Goal: Task Accomplishment & Management: Complete application form

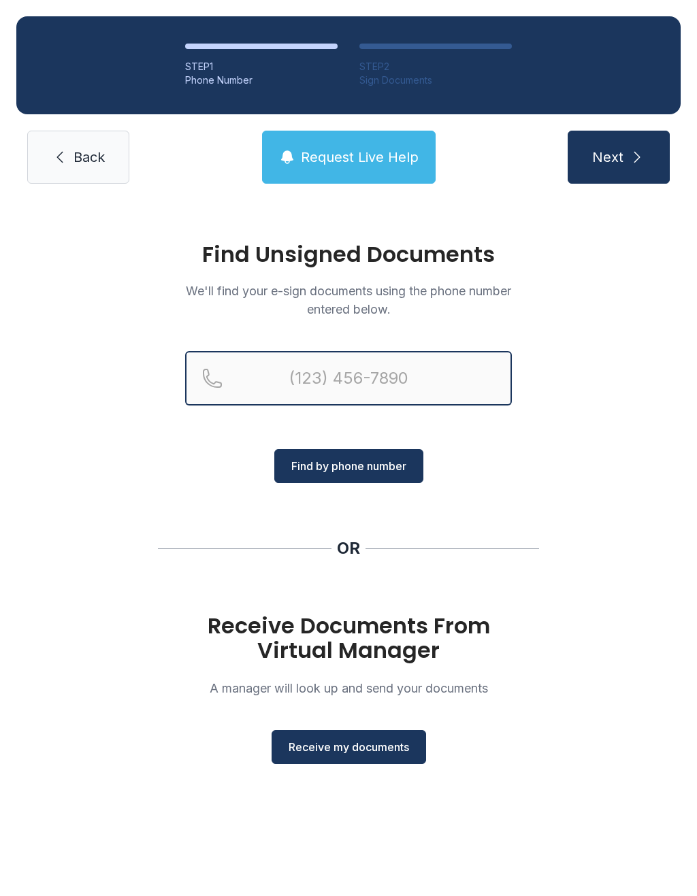
click at [300, 356] on input "Reservation phone number" at bounding box center [348, 378] width 326 height 54
type input "[PHONE_NUMBER]"
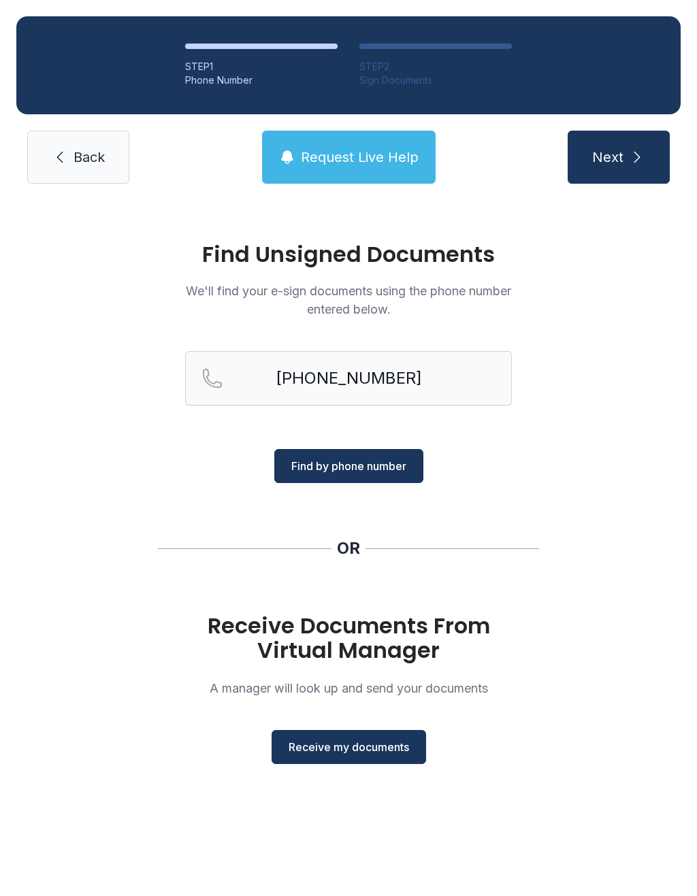
click at [316, 460] on span "Find by phone number" at bounding box center [348, 466] width 115 height 16
click at [334, 463] on span "Find by phone number" at bounding box center [348, 466] width 115 height 16
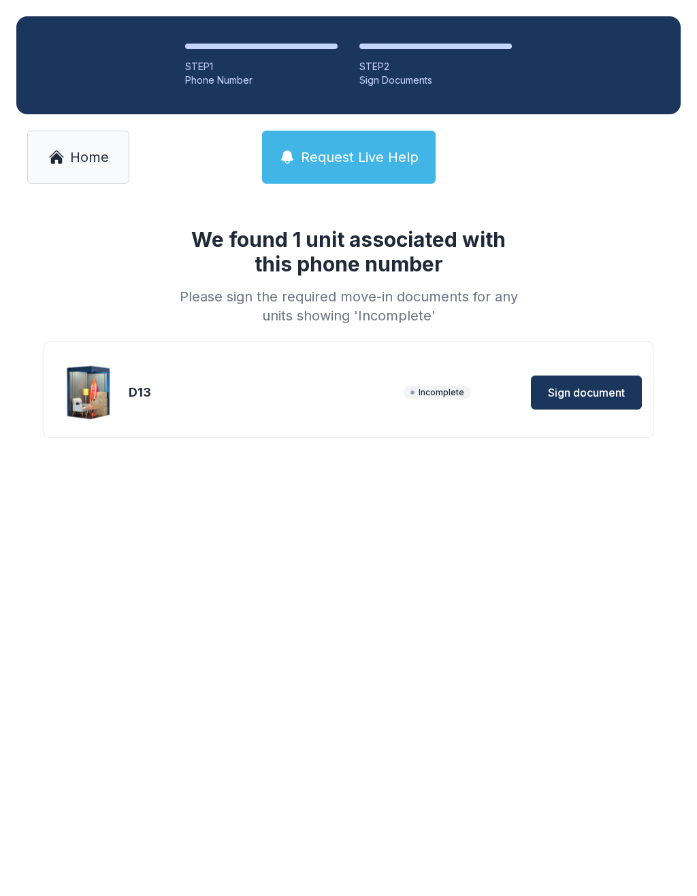
click at [566, 384] on button "Sign document" at bounding box center [586, 392] width 111 height 34
click at [58, 159] on icon at bounding box center [56, 157] width 12 height 11
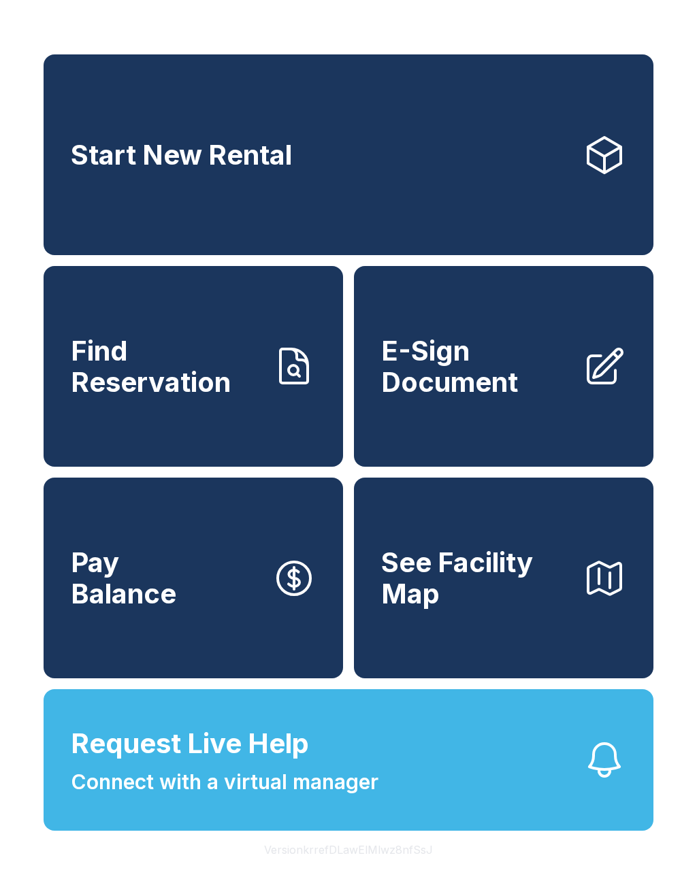
click at [586, 388] on icon at bounding box center [604, 367] width 44 height 44
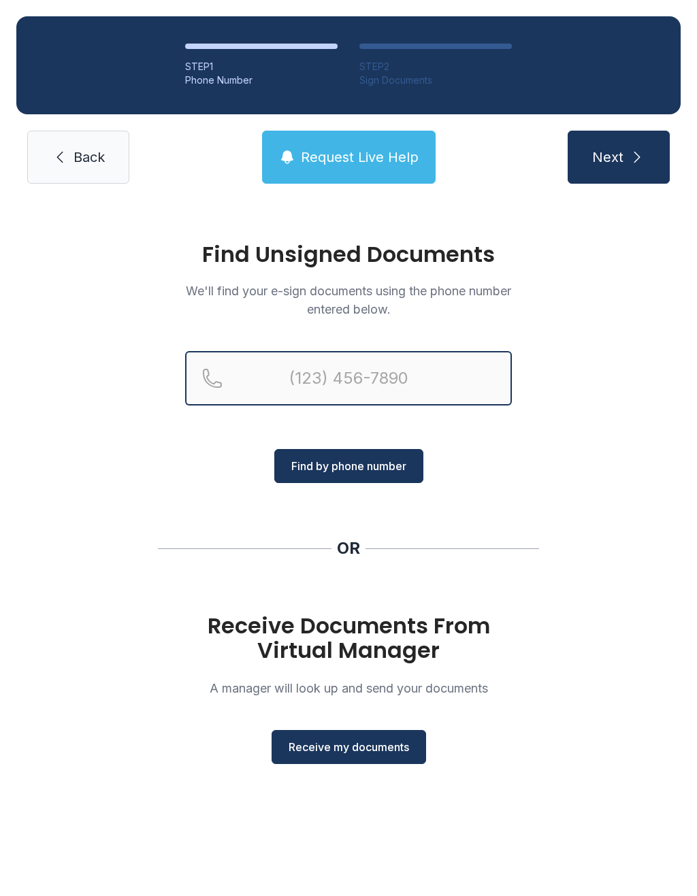
click at [304, 399] on input "Reservation phone number" at bounding box center [348, 378] width 326 height 54
type input "[PHONE_NUMBER]"
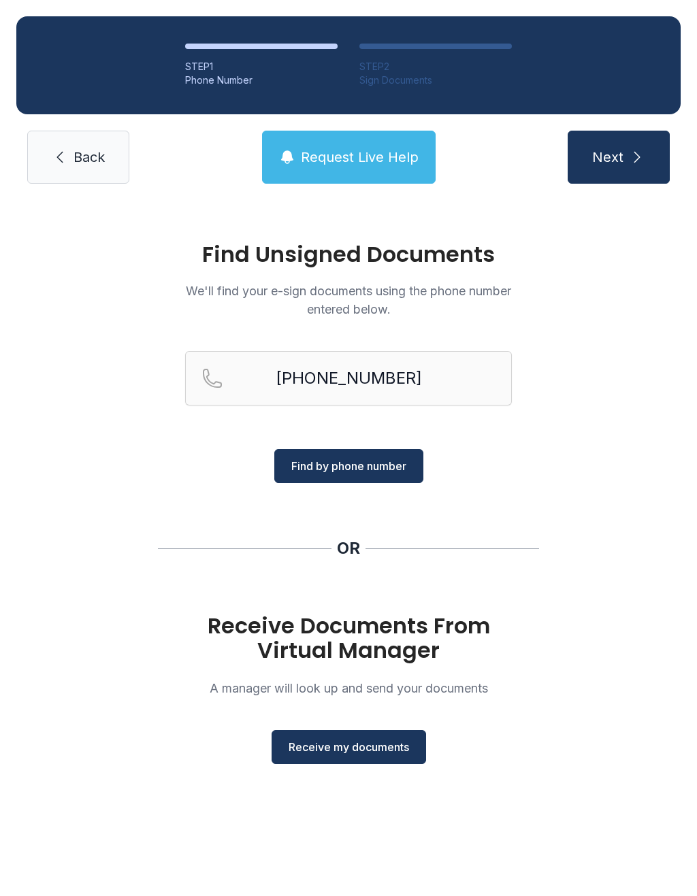
click at [317, 474] on button "Find by phone number" at bounding box center [348, 466] width 149 height 34
click at [315, 459] on span "Find by phone number" at bounding box center [348, 466] width 115 height 16
click at [400, 725] on div "Receive Documents From Virtual Manager A manager will look up and send your doc…" at bounding box center [348, 689] width 326 height 150
click at [399, 724] on div "Receive Documents From Virtual Manager A manager will look up and send your doc…" at bounding box center [348, 689] width 326 height 150
click at [305, 743] on span "Receive my documents" at bounding box center [348, 747] width 120 height 16
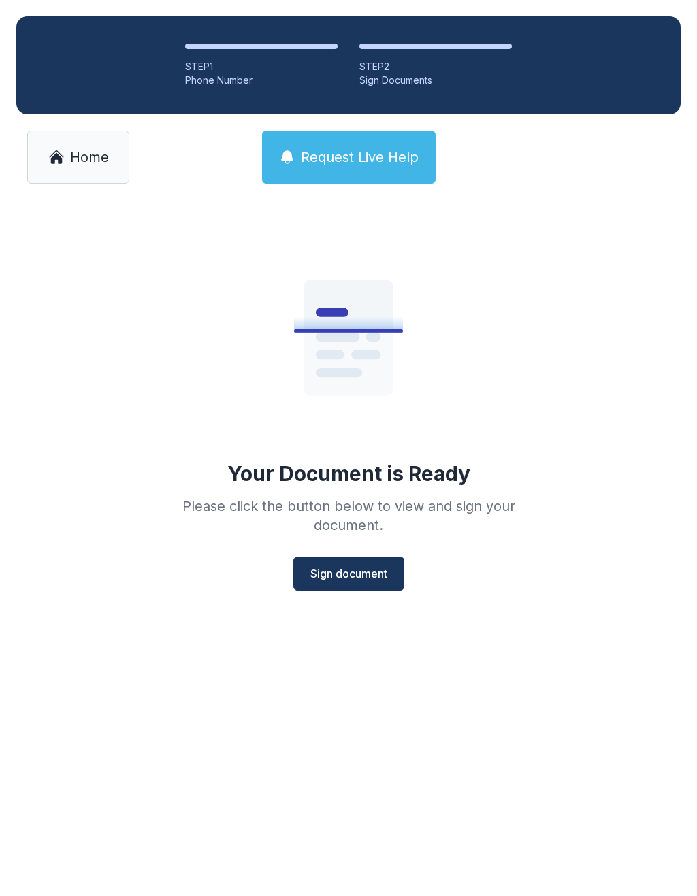
click at [371, 571] on span "Sign document" at bounding box center [348, 573] width 77 height 16
click at [53, 142] on link "Home" at bounding box center [78, 157] width 102 height 53
